Goal: Transaction & Acquisition: Purchase product/service

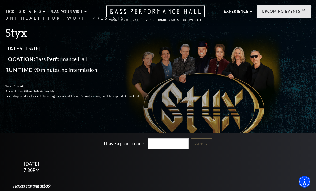
scroll to position [16, 0]
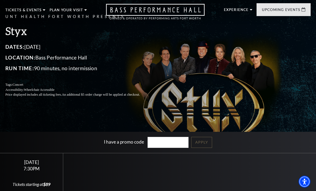
click at [37, 36] on link "Now On Sale" at bounding box center [25, 35] width 31 height 5
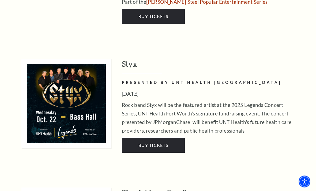
scroll to position [1035, 0]
click at [165, 142] on span "Buy Tickets" at bounding box center [153, 144] width 30 height 5
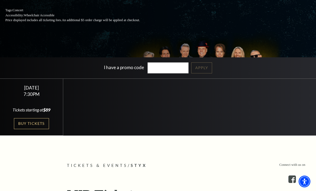
scroll to position [90, 0]
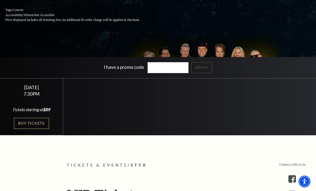
click at [40, 129] on link "Buy Tickets" at bounding box center [31, 123] width 35 height 11
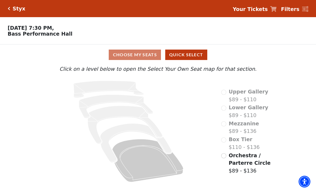
click at [225, 96] on div "Upper Gallery $89 - $110" at bounding box center [244, 95] width 47 height 15
click at [228, 109] on div "Lower Gallery $89 - $110" at bounding box center [244, 111] width 47 height 15
click at [249, 110] on span "Lower Gallery" at bounding box center [249, 107] width 40 height 6
click at [223, 94] on div "Upper Gallery $89 - $110" at bounding box center [244, 95] width 47 height 15
click at [151, 56] on div "Choose My Seats Quick Select" at bounding box center [158, 55] width 237 height 10
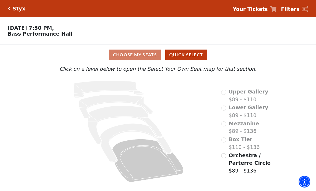
click at [193, 57] on button "Quick Select" at bounding box center [186, 55] width 42 height 10
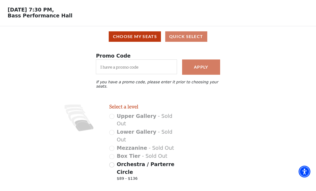
scroll to position [8, 0]
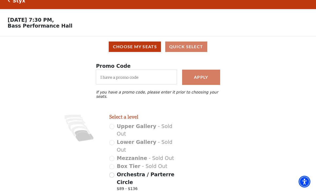
click at [112, 172] on input "Orchestra / Parterre Circle $89 - $136" at bounding box center [111, 174] width 5 height 5
radio input "true"
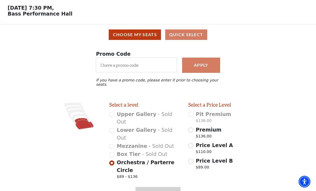
scroll to position [21, 0]
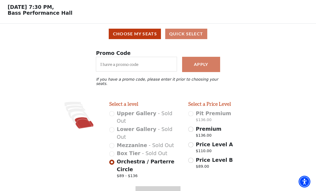
click at [193, 158] on input "Price Level B $89.00" at bounding box center [190, 160] width 5 height 5
radio input "true"
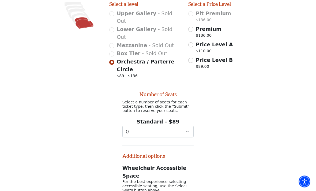
scroll to position [112, 0]
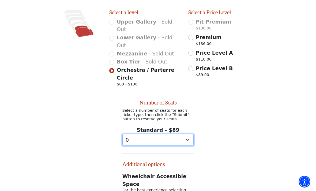
click at [186, 134] on select "0 1 2 3 4 5 6 7 8 9" at bounding box center [157, 140] width 71 height 12
select select "2"
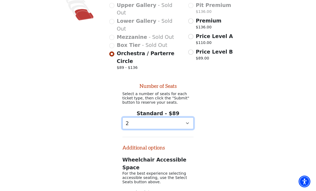
scroll to position [152, 0]
